Goal: Information Seeking & Learning: Learn about a topic

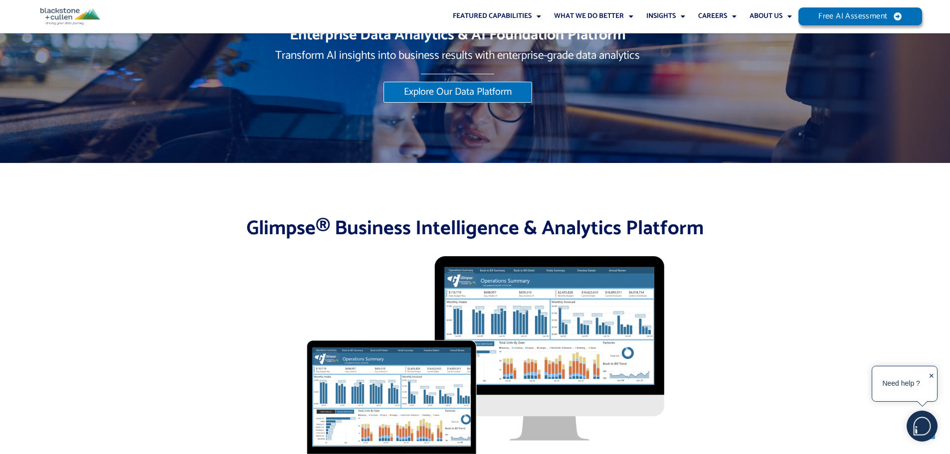
scroll to position [2891, 0]
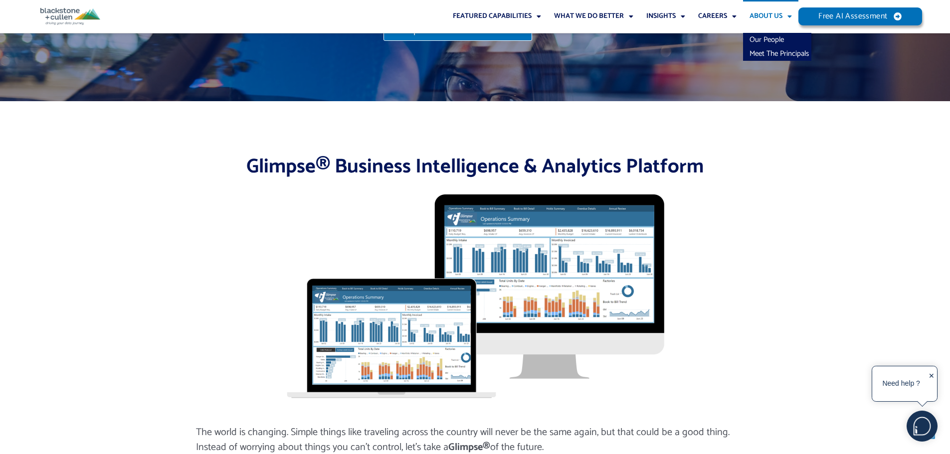
click at [769, 13] on link "About Us" at bounding box center [770, 16] width 55 height 33
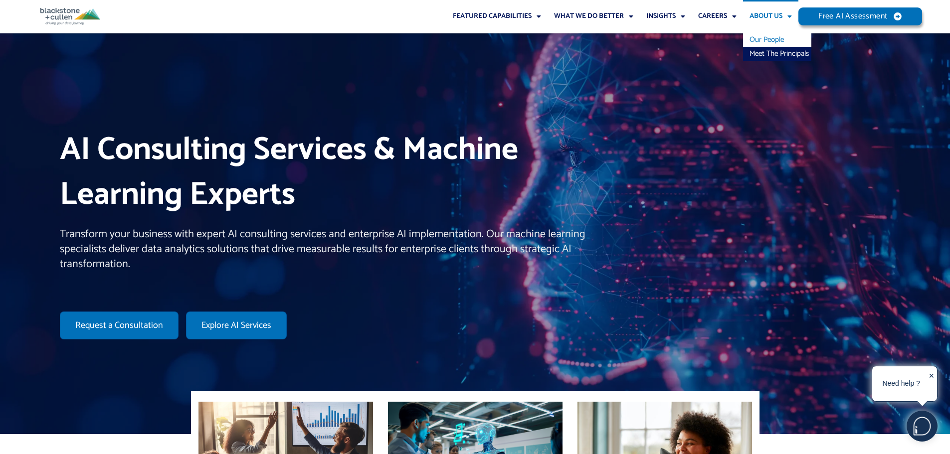
click at [764, 36] on link "Our People" at bounding box center [777, 40] width 68 height 14
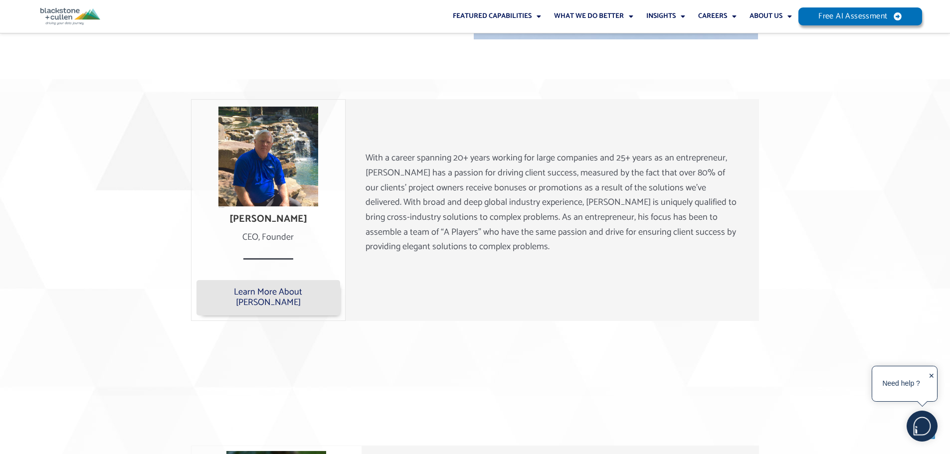
scroll to position [713, 0]
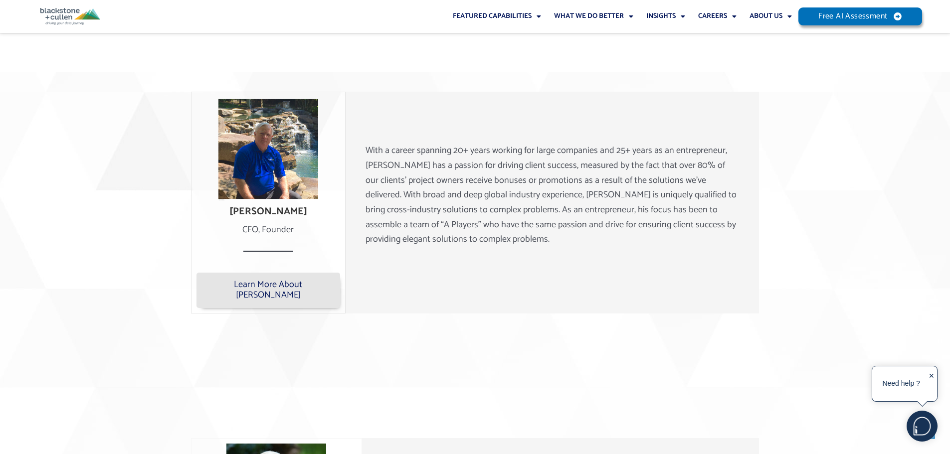
click at [416, 262] on div "With a career spanning 20+ years working for large companies and 25+ years as a…" at bounding box center [552, 203] width 404 height 148
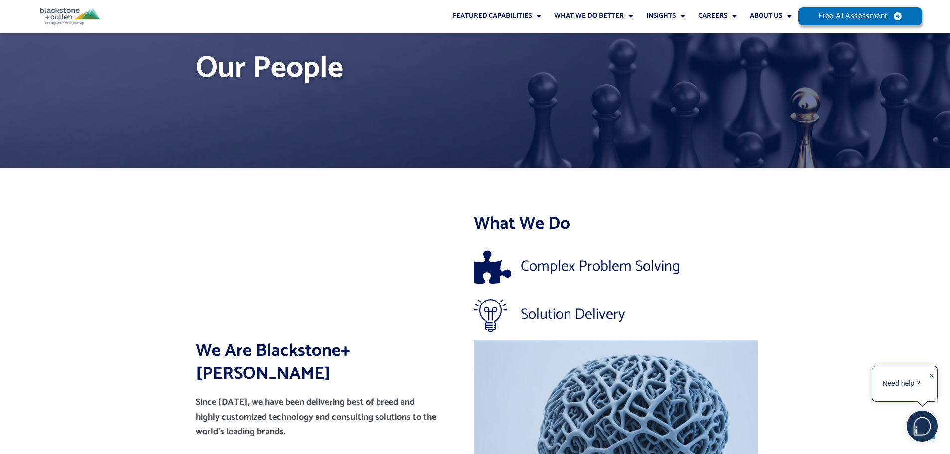
scroll to position [0, 0]
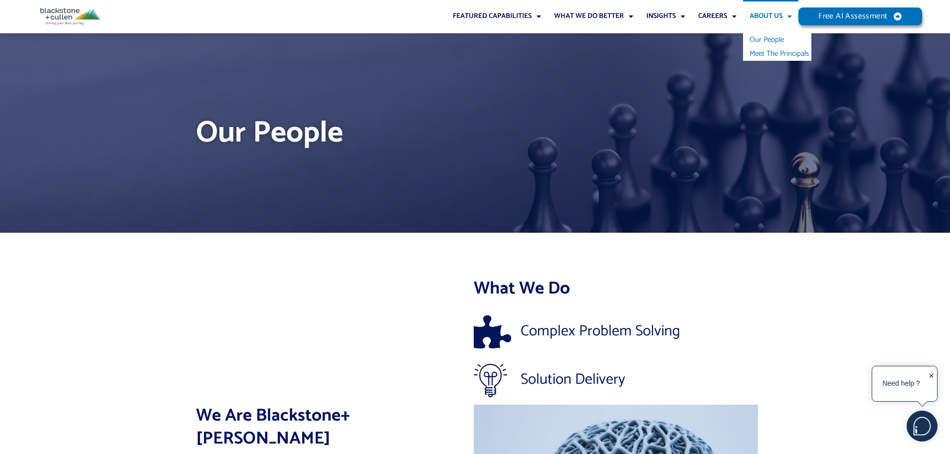
drag, startPoint x: 766, startPoint y: 40, endPoint x: 756, endPoint y: 51, distance: 14.5
click at [756, 51] on link "Meet The Principals" at bounding box center [777, 54] width 68 height 14
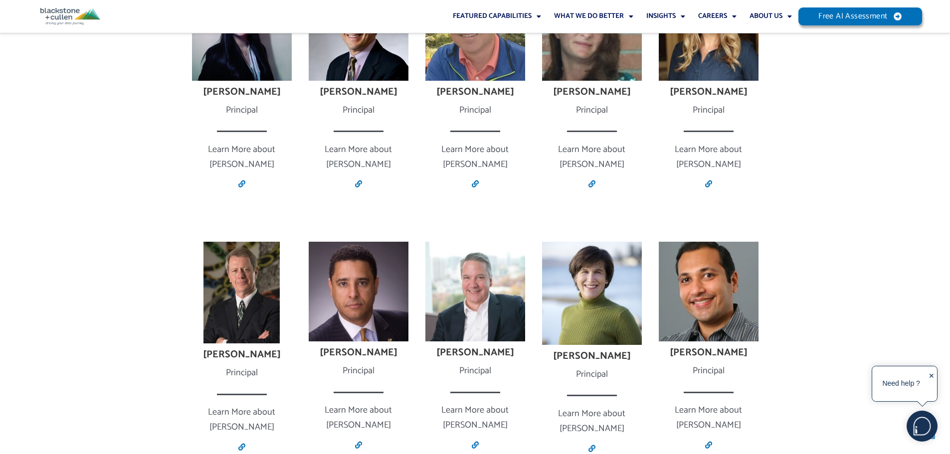
scroll to position [1545, 0]
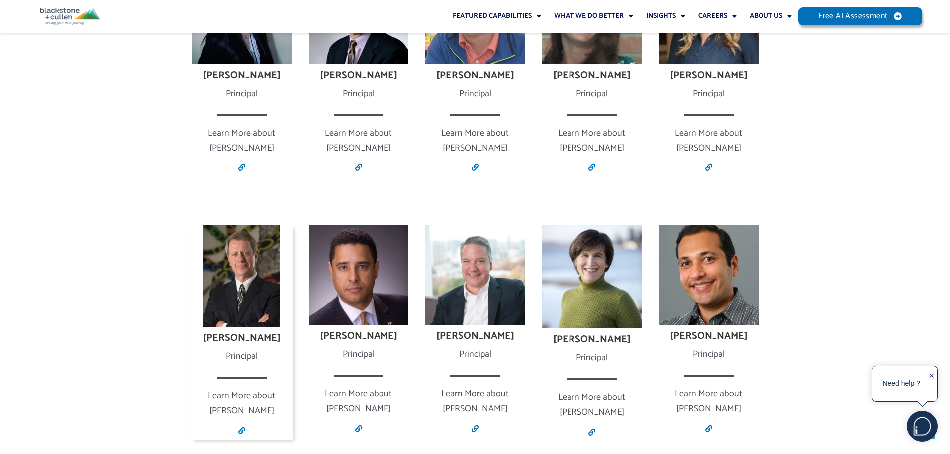
click at [228, 247] on img at bounding box center [241, 276] width 76 height 102
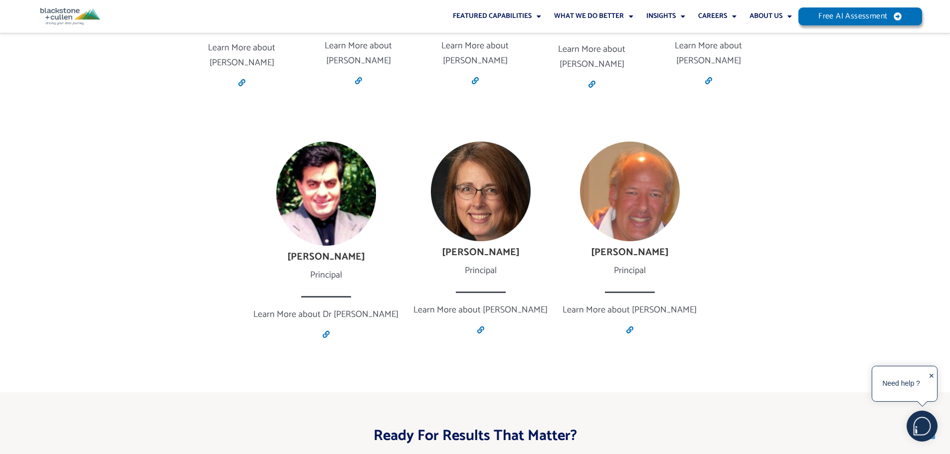
scroll to position [1979, 0]
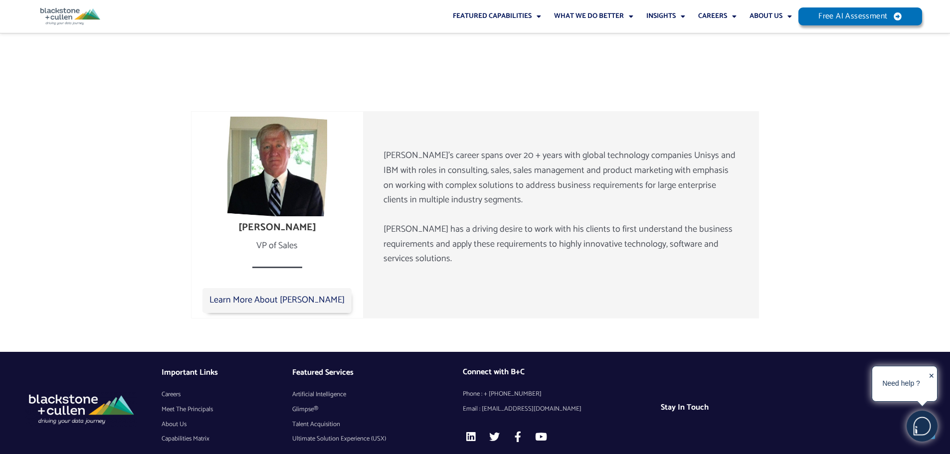
scroll to position [1660, 0]
